Goal: Task Accomplishment & Management: Use online tool/utility

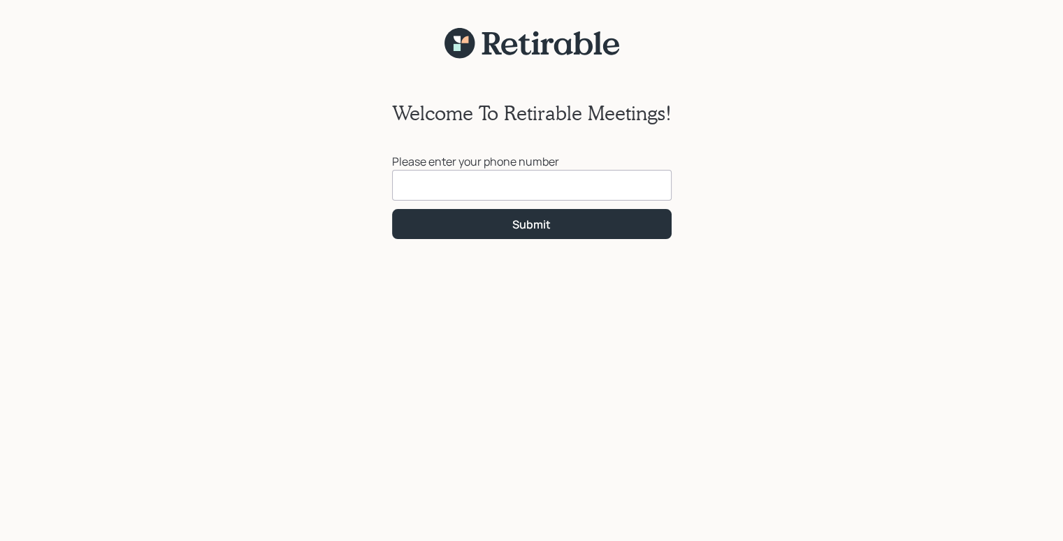
click at [430, 182] on input at bounding box center [532, 185] width 280 height 31
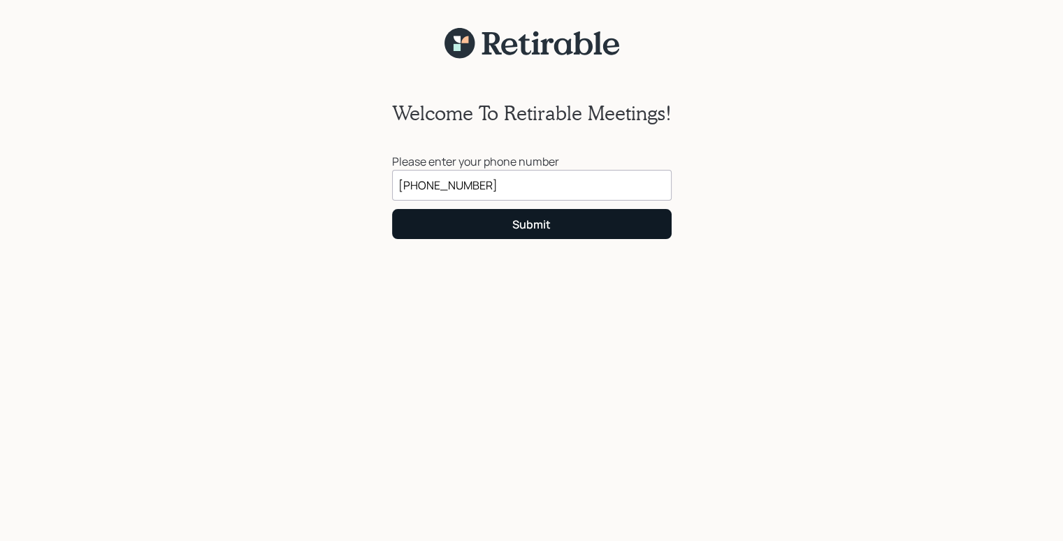
type input "[PHONE_NUMBER]"
click at [500, 210] on button "Submit" at bounding box center [532, 224] width 280 height 30
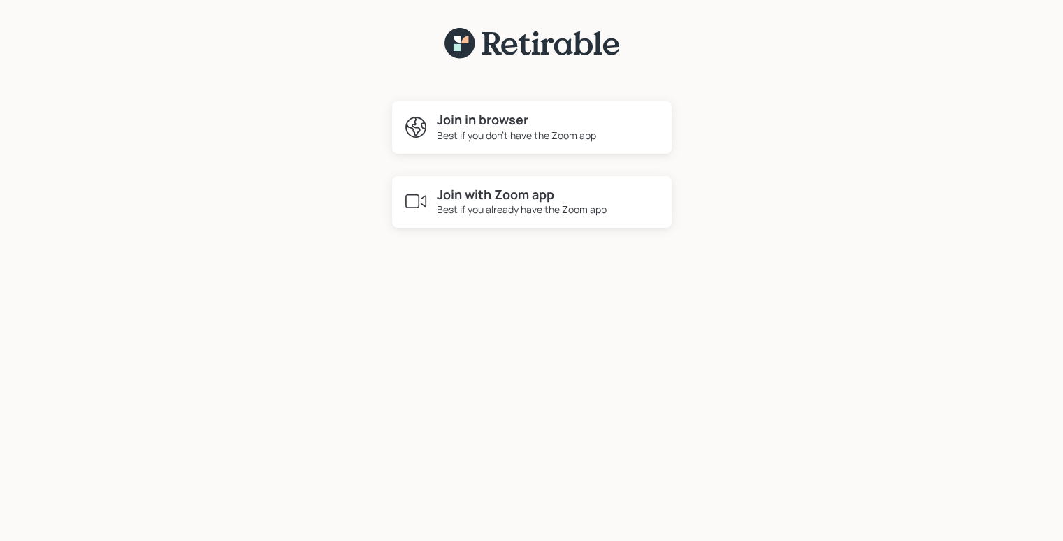
click at [511, 124] on h4 "Join in browser" at bounding box center [516, 120] width 159 height 15
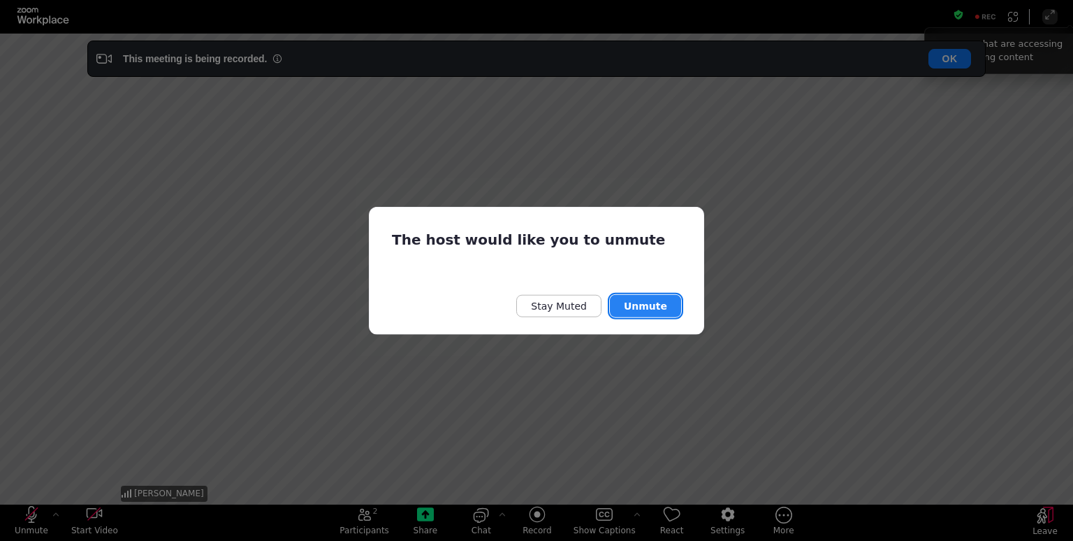
click at [653, 305] on button "Unmute" at bounding box center [645, 305] width 71 height 22
